Goal: Purchase product/service

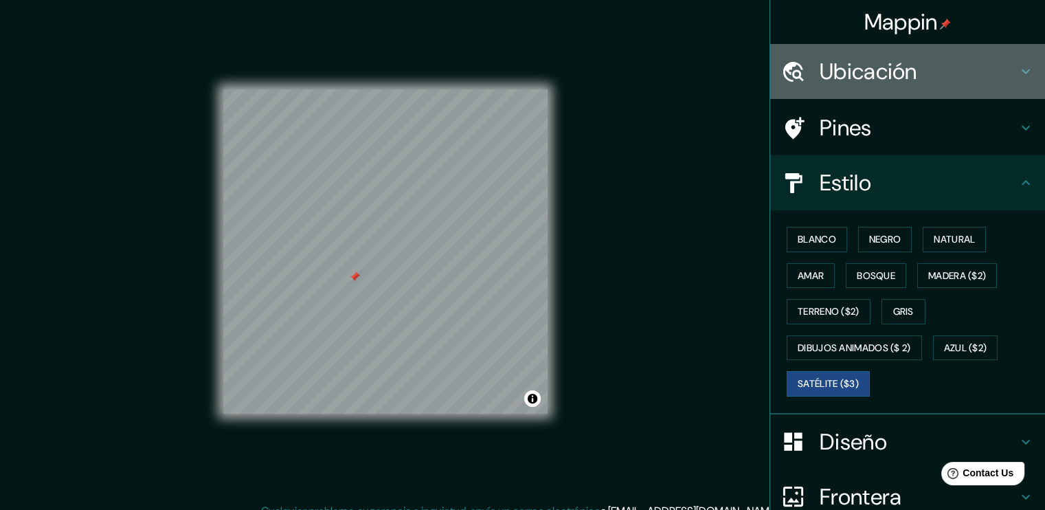
click at [853, 82] on h4 "Ubicación" at bounding box center [919, 71] width 198 height 27
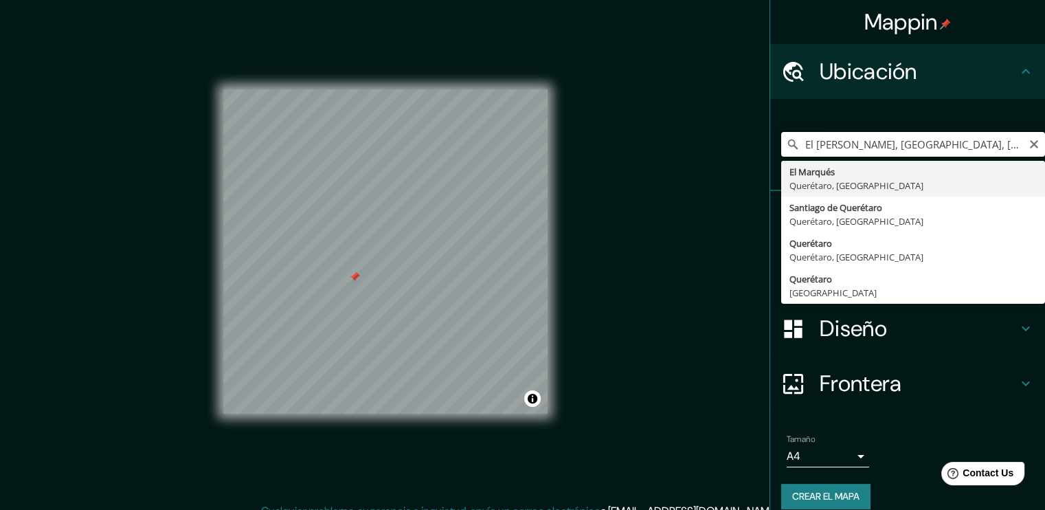
click at [954, 148] on input "El [PERSON_NAME], [GEOGRAPHIC_DATA], [GEOGRAPHIC_DATA]" at bounding box center [913, 144] width 264 height 25
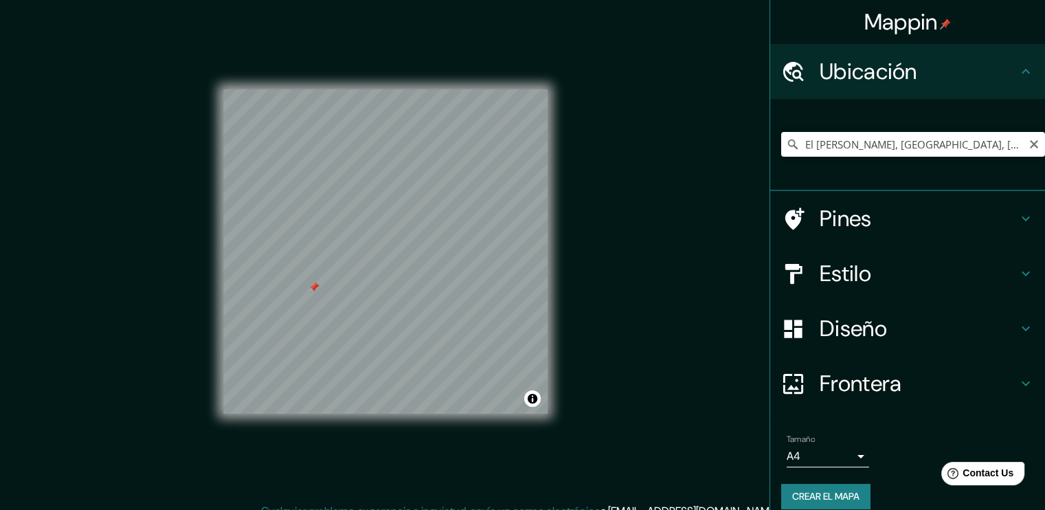
click at [851, 279] on h4 "Estilo" at bounding box center [919, 273] width 198 height 27
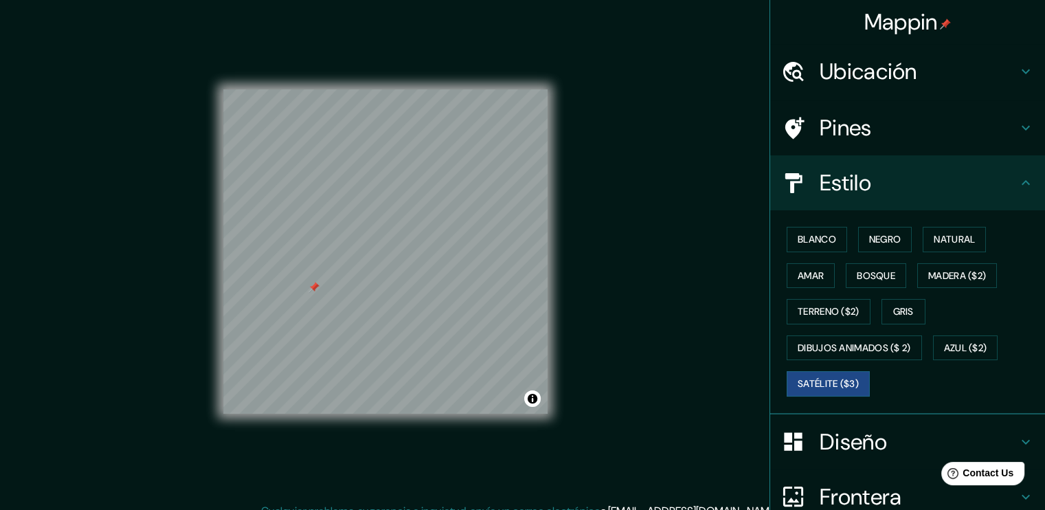
click at [819, 219] on div "Blanco Negro Natural [PERSON_NAME] ($2) Terreno ($2) Gris Dibujos animados ($ 2…" at bounding box center [907, 312] width 275 height 204
click at [817, 231] on font "Blanco" at bounding box center [817, 239] width 38 height 17
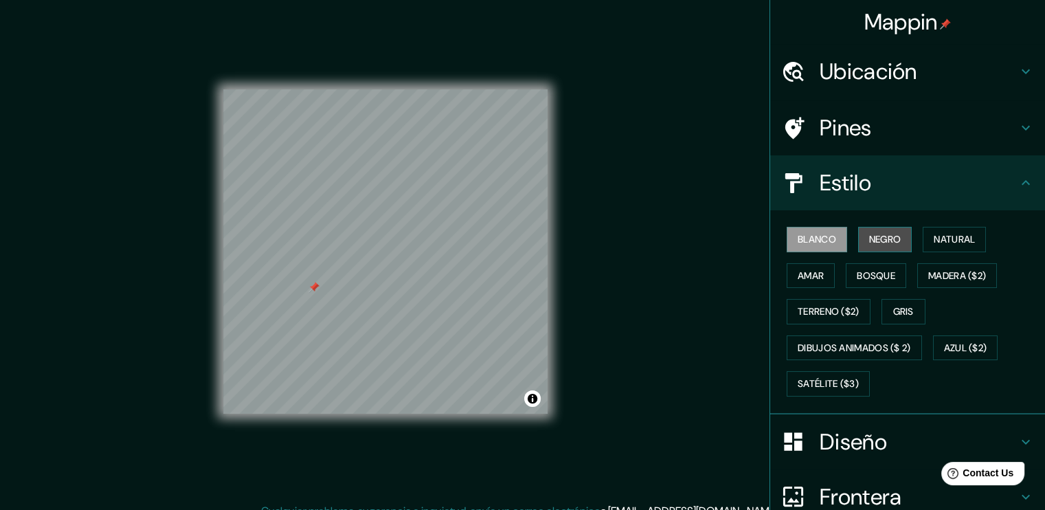
click at [870, 240] on font "Negro" at bounding box center [885, 239] width 32 height 17
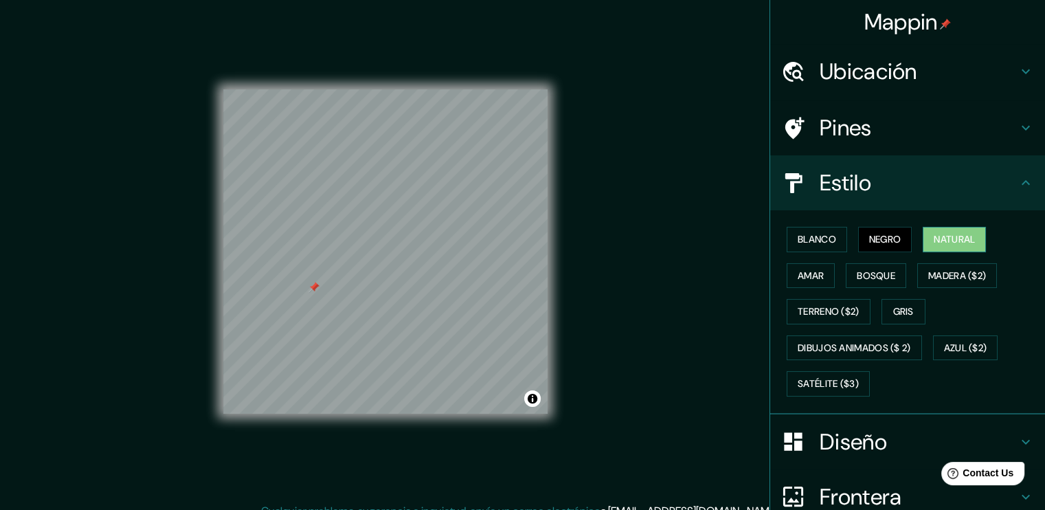
click at [955, 239] on font "Natural" at bounding box center [954, 239] width 41 height 17
click at [798, 270] on font "Amar" at bounding box center [811, 275] width 26 height 17
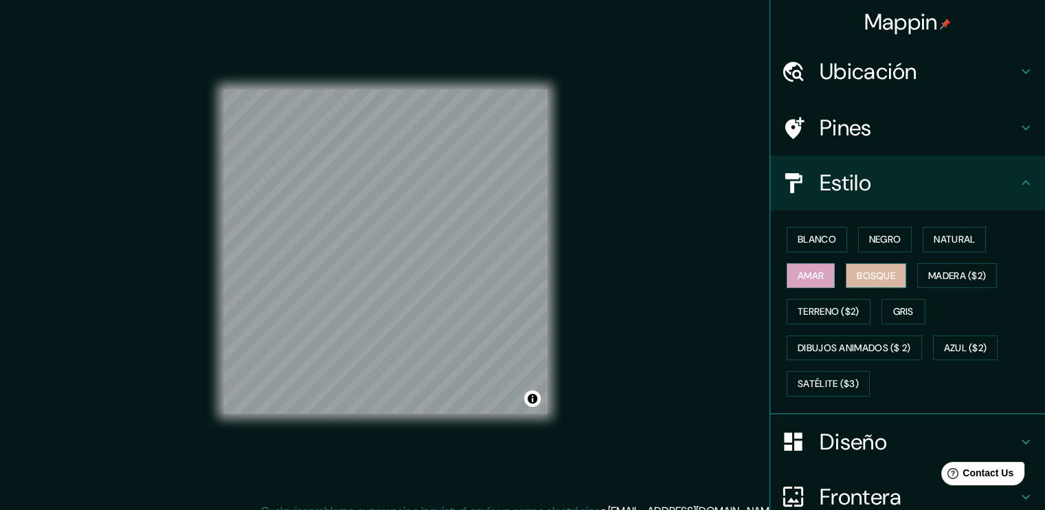
click at [861, 269] on font "Bosque" at bounding box center [876, 275] width 38 height 17
click at [956, 267] on font "Madera ($2)" at bounding box center [958, 275] width 58 height 17
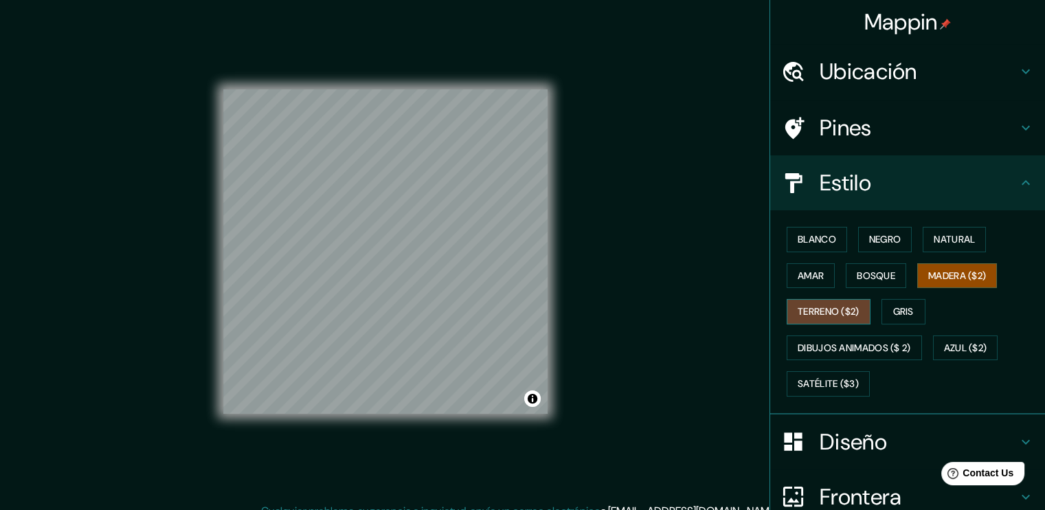
click at [822, 320] on button "Terreno ($2)" at bounding box center [829, 311] width 84 height 25
click at [907, 316] on font "Gris" at bounding box center [904, 311] width 21 height 17
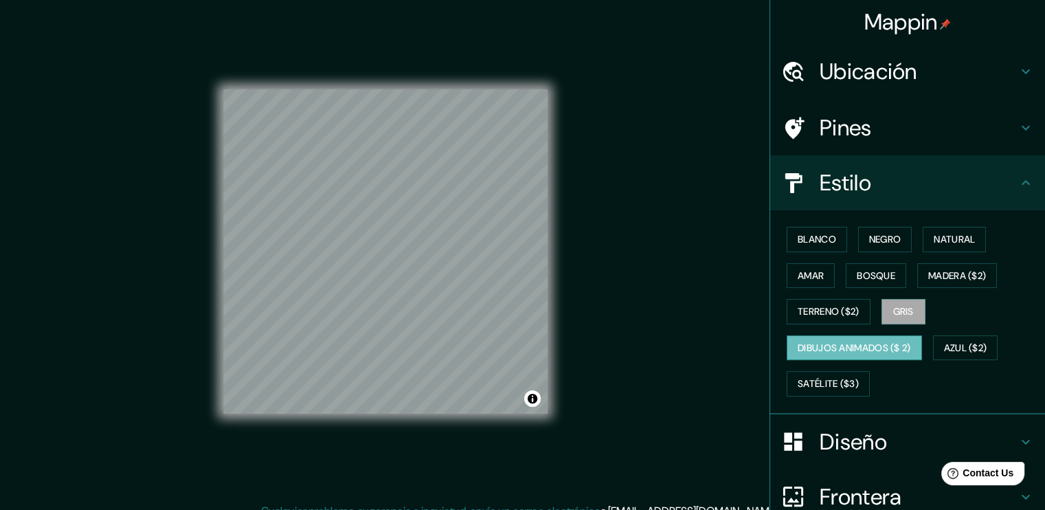
click at [891, 349] on font "Dibujos animados ($ 2)" at bounding box center [854, 348] width 113 height 17
click at [957, 347] on font "Azul ($2)" at bounding box center [965, 348] width 43 height 17
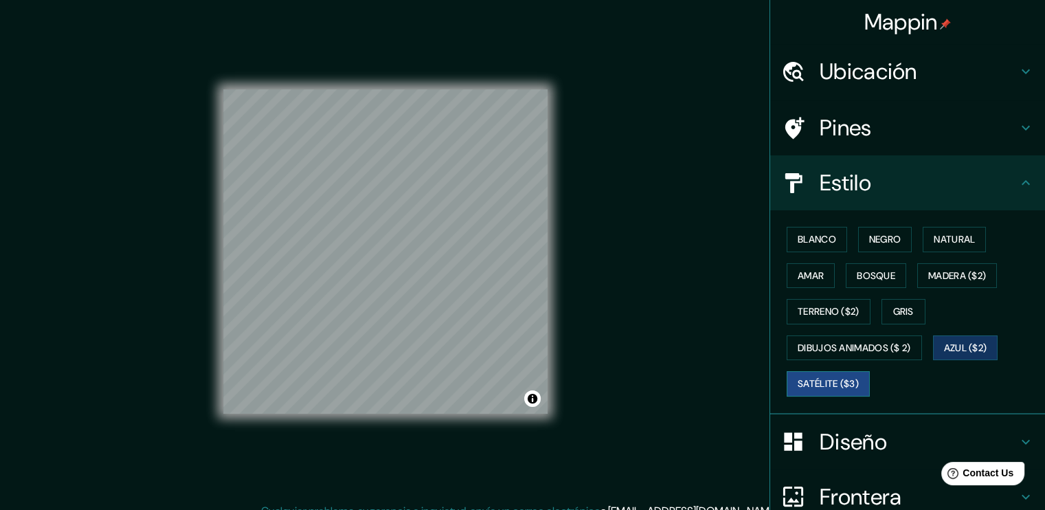
click at [839, 390] on font "Satélite ($3)" at bounding box center [828, 383] width 61 height 17
click at [808, 228] on button "Blanco" at bounding box center [817, 239] width 60 height 25
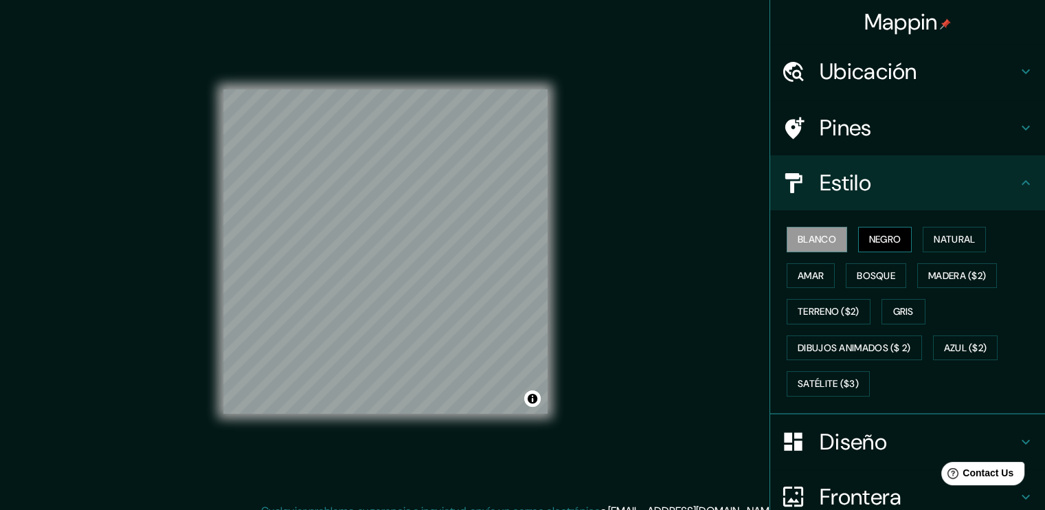
click at [877, 236] on font "Negro" at bounding box center [885, 239] width 32 height 17
click at [971, 237] on button "Natural" at bounding box center [954, 239] width 63 height 25
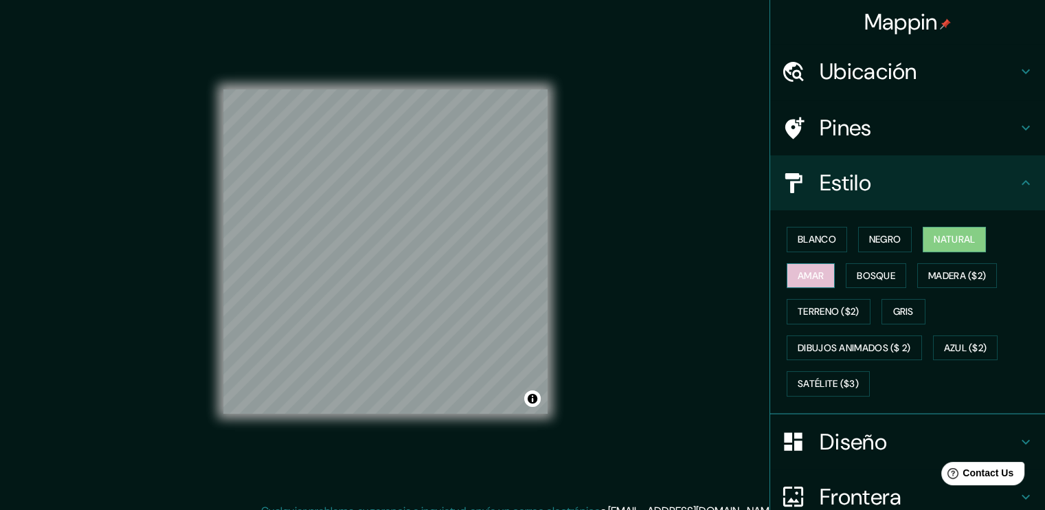
click at [815, 267] on button "Amar" at bounding box center [811, 275] width 48 height 25
click at [860, 269] on font "Bosque" at bounding box center [876, 275] width 38 height 17
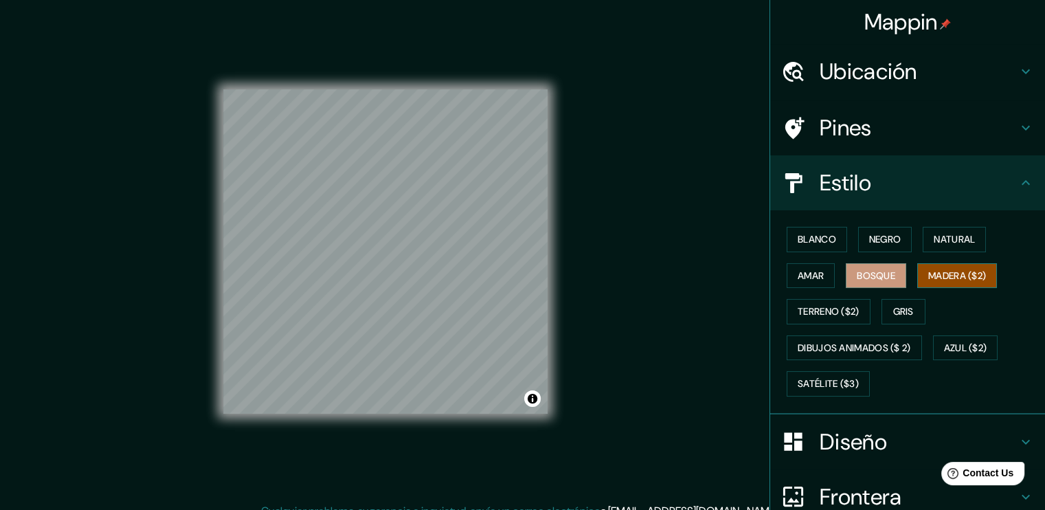
click at [931, 271] on font "Madera ($2)" at bounding box center [958, 275] width 58 height 17
click at [907, 309] on font "Gris" at bounding box center [904, 311] width 21 height 17
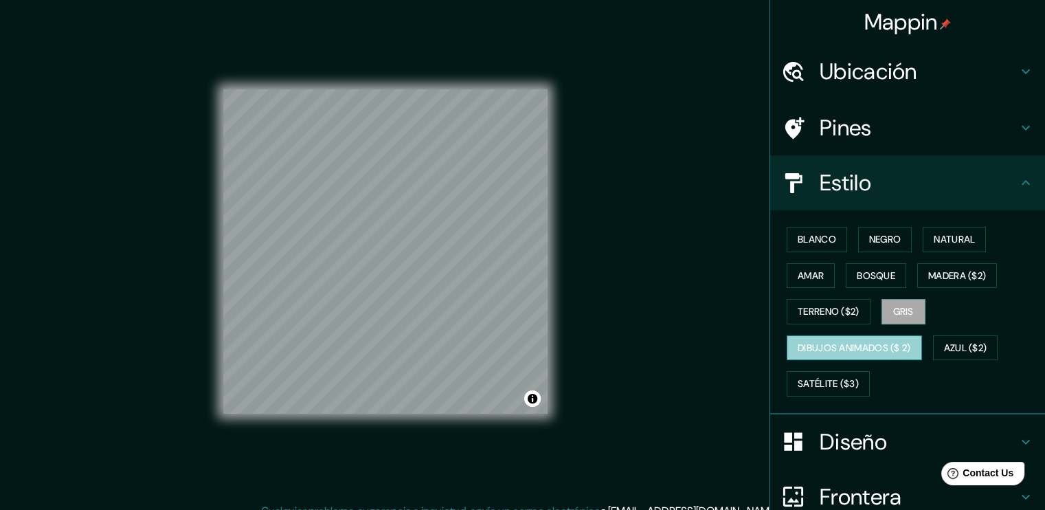
click at [907, 342] on font "Dibujos animados ($ 2)" at bounding box center [854, 348] width 113 height 17
